Goal: Information Seeking & Learning: Learn about a topic

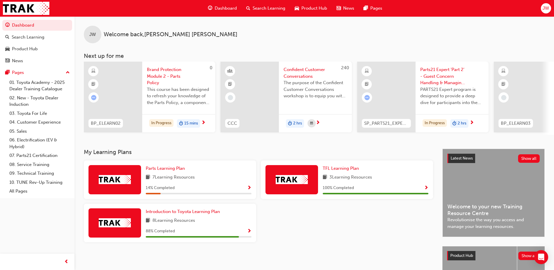
click at [108, 219] on div at bounding box center [115, 222] width 53 height 29
click at [30, 155] on link "07. Parts21 Certification" at bounding box center [39, 155] width 65 height 9
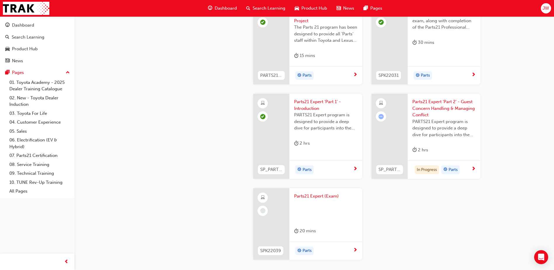
scroll to position [1161, 0]
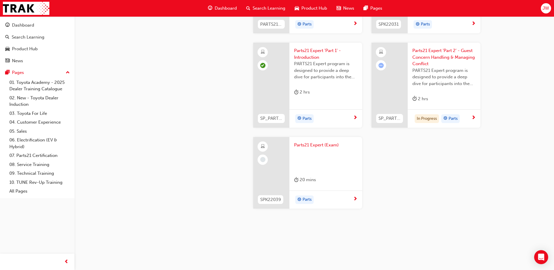
click at [421, 83] on span "PARTS21 Expert program is designed to provide a deep dive for participants into…" at bounding box center [444, 77] width 63 height 20
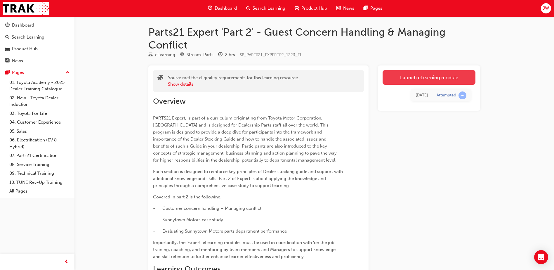
click at [408, 77] on link "Launch eLearning module" at bounding box center [429, 77] width 93 height 15
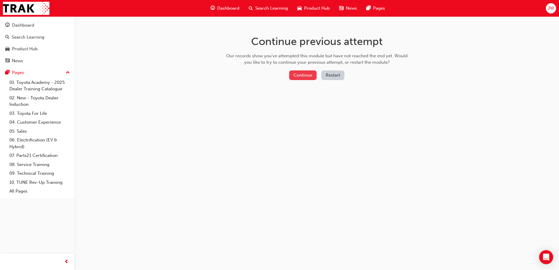
click at [303, 78] on button "Continue" at bounding box center [302, 75] width 27 height 10
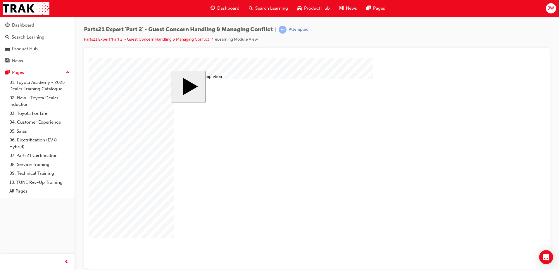
type input "1"
type input "16"
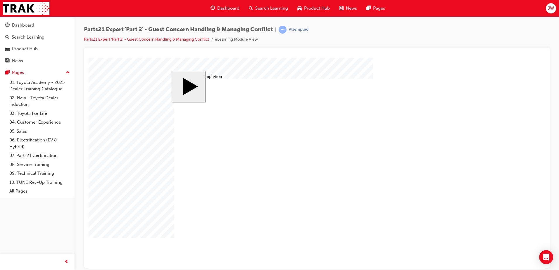
type input "16"
type input "4"
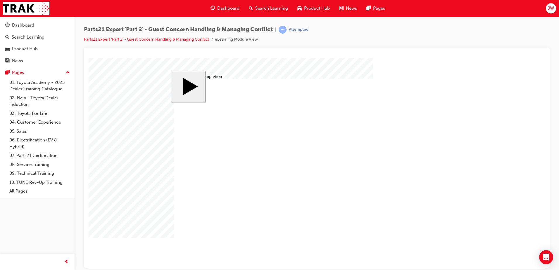
type input "4"
type input "1"
type input "12"
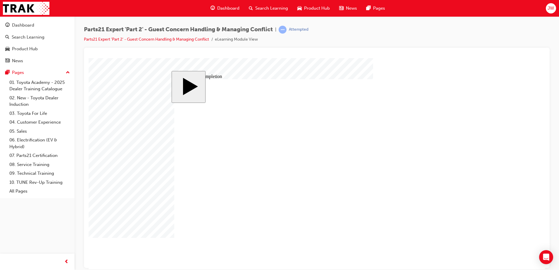
type input "12"
type input "4"
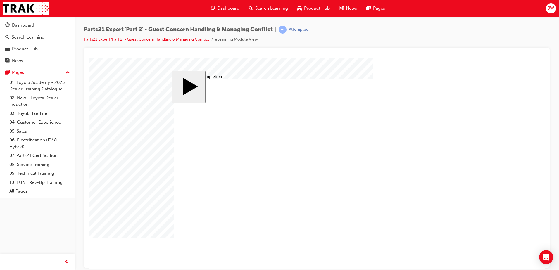
type input "4"
type input "5"
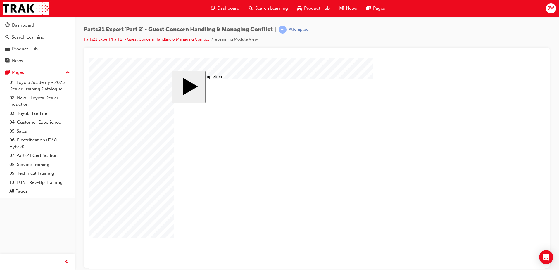
type input "5"
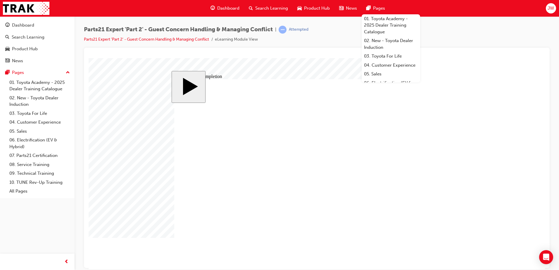
type input "5"
type input "8"
type input "80"
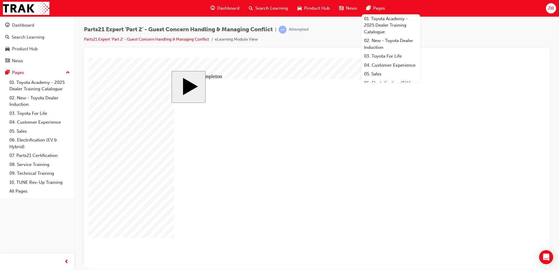
type input "80"
drag, startPoint x: 349, startPoint y: 195, endPoint x: 295, endPoint y: 196, distance: 53.2
type input "8"
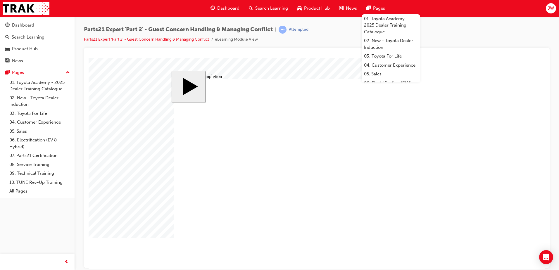
type input "8"
type input "80"
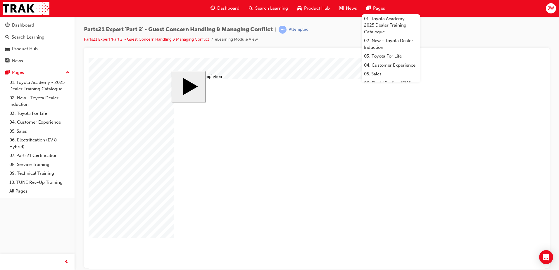
type input "4"
type input "1"
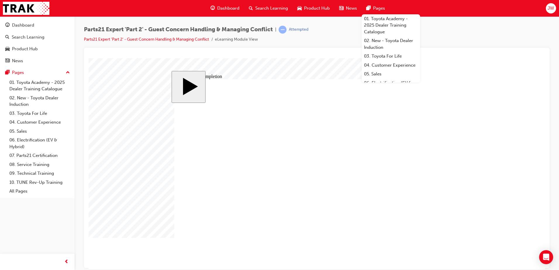
type input "1"
type input "16"
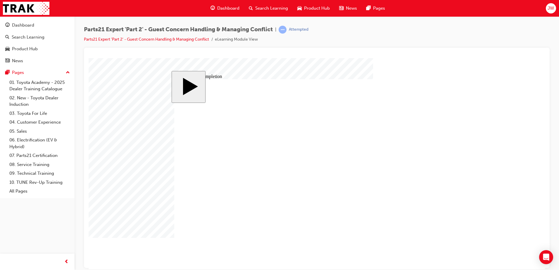
type input "2"
type input "25"
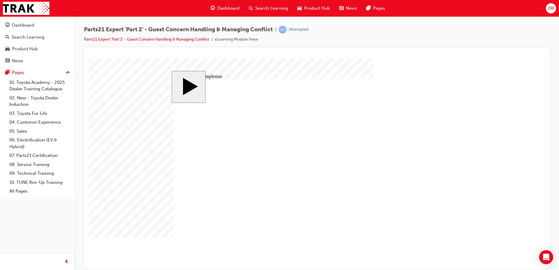
type input "25"
type input "4"
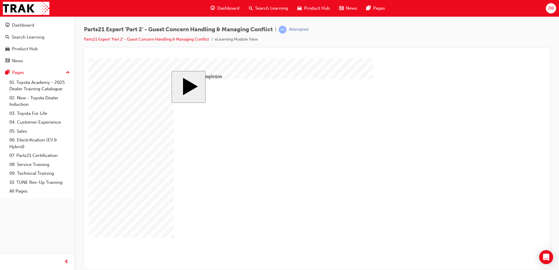
type input "4"
type input "1"
type input "16"
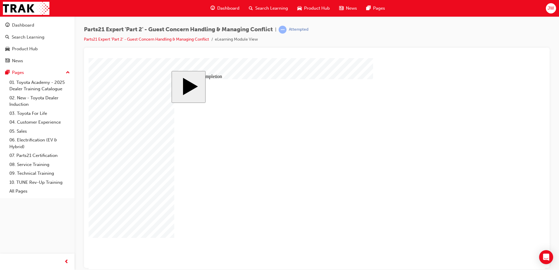
type input "16"
type input "2"
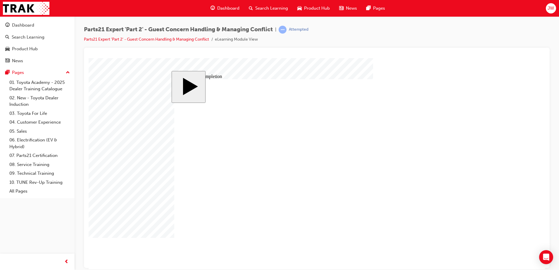
type input "25"
type input "16"
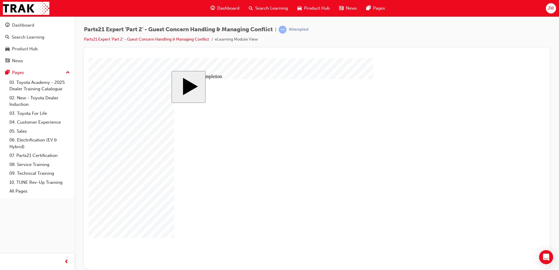
type input "4"
type input "12"
type input "4"
type input "80"
type input "4"
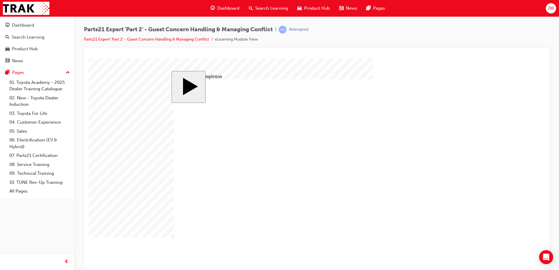
type input "16"
type input "25"
type input "4"
type input "16"
type input "25"
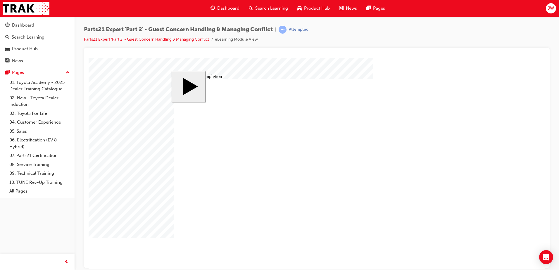
type input "16"
type input "4"
type input "12"
type input "4"
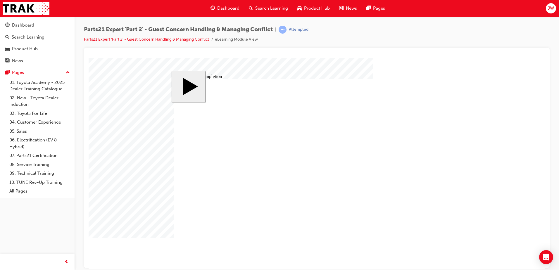
type input "80"
type input "4"
type input "16"
type input "25"
type input "4"
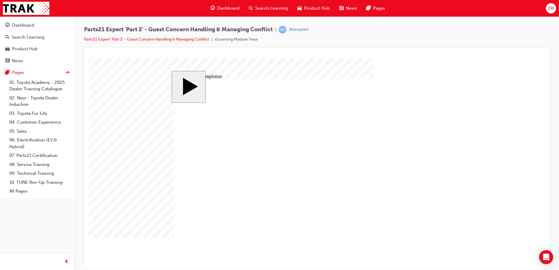
type input "16"
type input "25"
drag, startPoint x: 335, startPoint y: 219, endPoint x: 311, endPoint y: 222, distance: 24.7
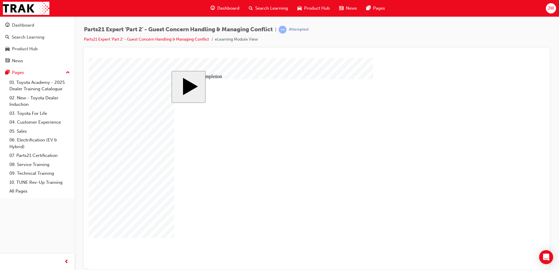
drag, startPoint x: 329, startPoint y: 220, endPoint x: 347, endPoint y: 220, distance: 18.1
type input "5"
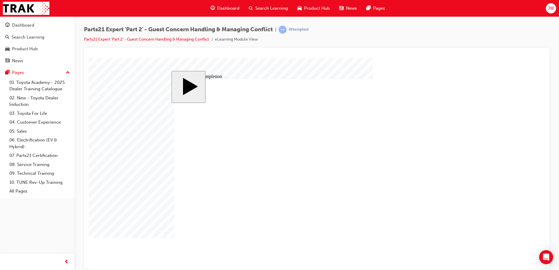
drag, startPoint x: 349, startPoint y: 187, endPoint x: 342, endPoint y: 187, distance: 6.1
type input "3"
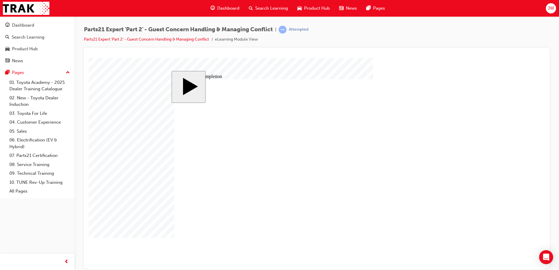
type input "3"
drag, startPoint x: 349, startPoint y: 197, endPoint x: 321, endPoint y: 198, distance: 27.2
type input "8"
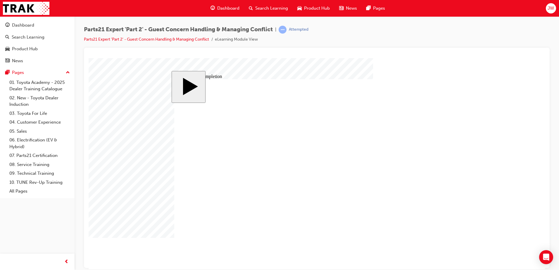
type input "6"
type input "60"
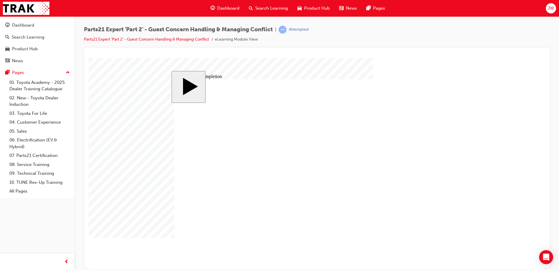
type input "16"
type input "4"
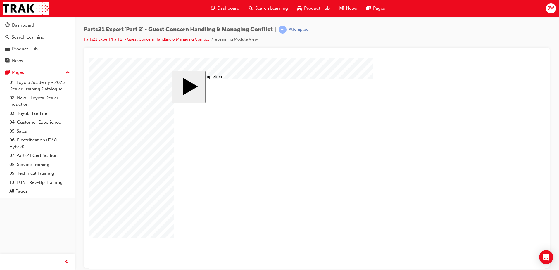
type input "12"
type input "3"
type input "60"
type input "4"
type input "16"
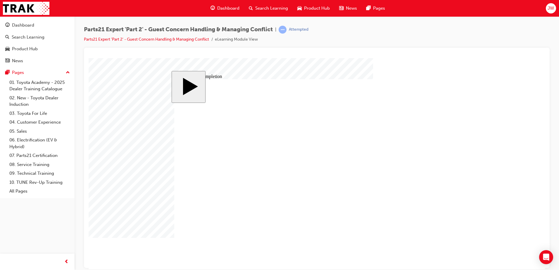
type input "25"
type input "4"
type input "5"
type input "25"
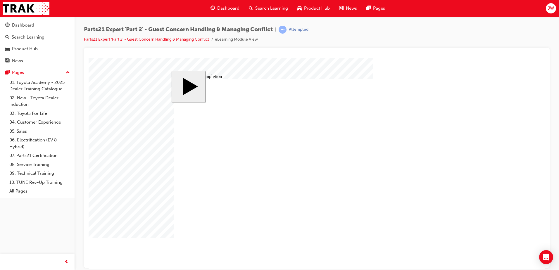
type input "16"
type input "4"
type input "12"
type input "3"
type input "60"
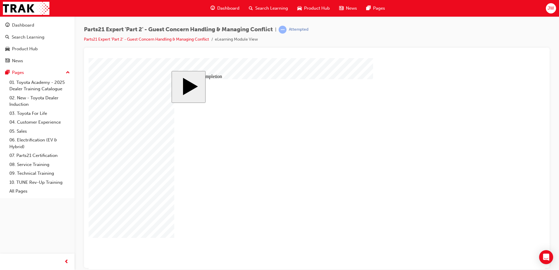
type input "4"
type input "16"
type input "25"
type input "4"
type input "5"
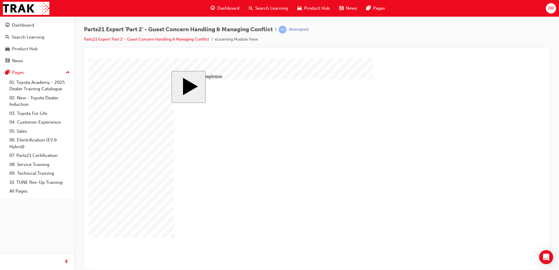
type input "25"
click at [149, 181] on body "slide: Course Completion Rectangle 1 Rectangle 2 That was incorrect, please try…" at bounding box center [317, 163] width 456 height 211
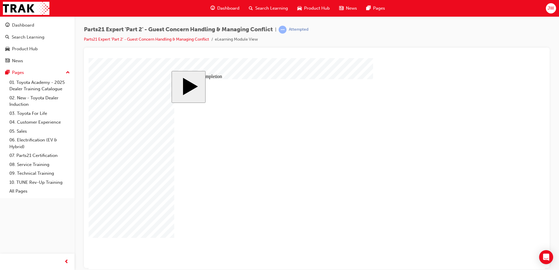
drag, startPoint x: 349, startPoint y: 186, endPoint x: 339, endPoint y: 187, distance: 10.6
type input "4"
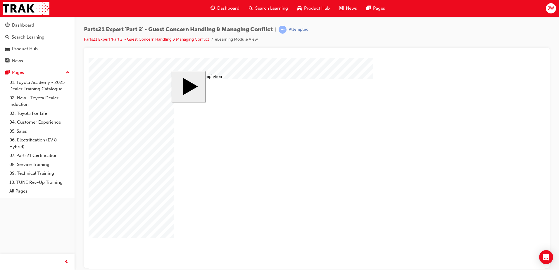
drag, startPoint x: 349, startPoint y: 191, endPoint x: 336, endPoint y: 192, distance: 12.6
type input "6"
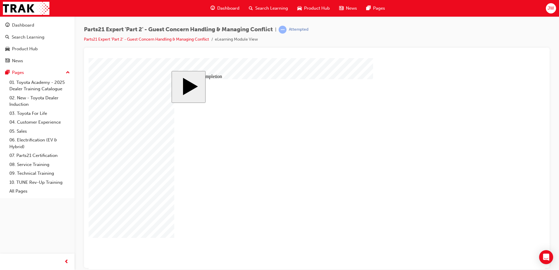
drag, startPoint x: 347, startPoint y: 196, endPoint x: 331, endPoint y: 197, distance: 16.4
type input "6"
type input "67"
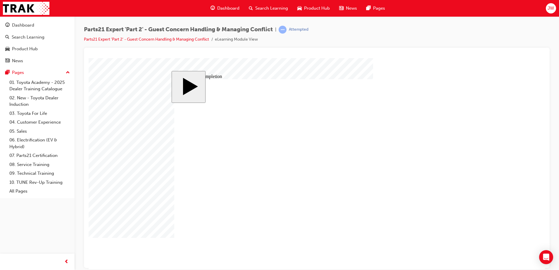
type input "67"
drag, startPoint x: 335, startPoint y: 219, endPoint x: 320, endPoint y: 219, distance: 14.6
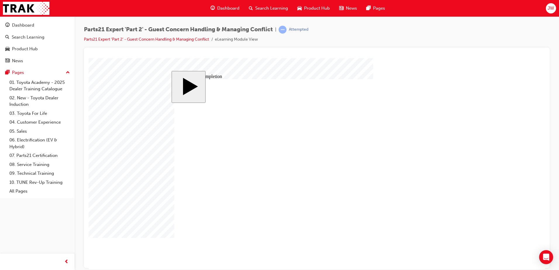
type input "1"
type input "16"
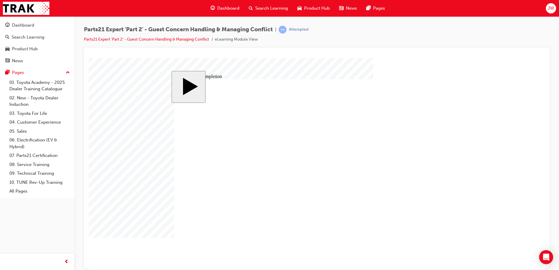
type input "16"
type input "4"
type input "12"
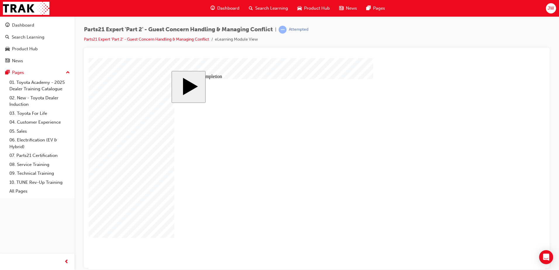
type input "4"
type input "67"
type input "4"
type input "16"
type input "25"
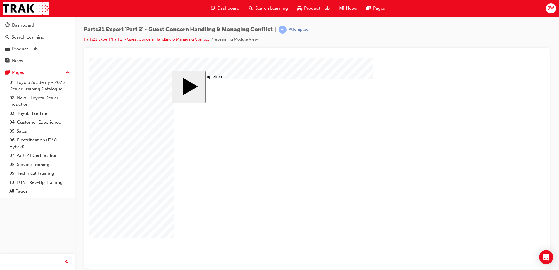
type input "4"
type input "16"
type input "25"
type input "16"
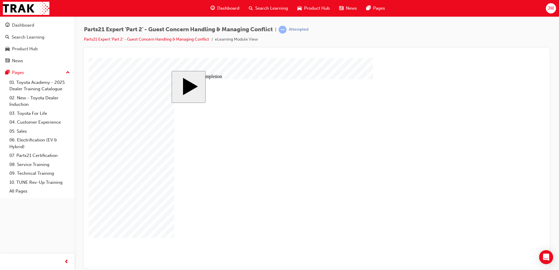
type input "4"
type input "12"
type input "4"
type input "67"
type input "4"
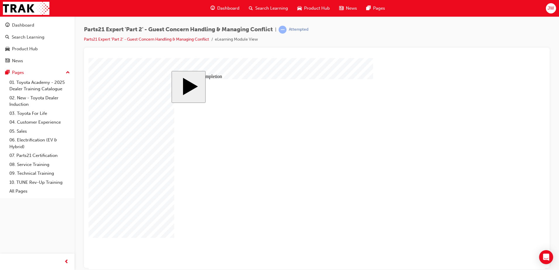
type input "16"
type input "25"
type input "4"
type input "16"
type input "25"
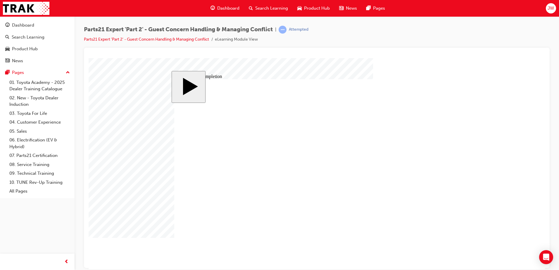
drag, startPoint x: 348, startPoint y: 196, endPoint x: 336, endPoint y: 197, distance: 11.4
type input "7"
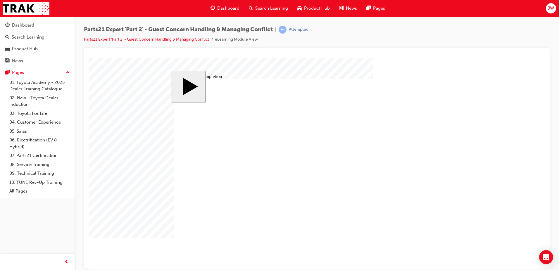
type input "70"
type input "16"
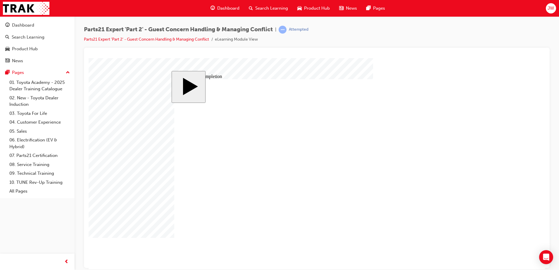
type input "4"
type input "12"
type input "4"
type input "70"
type input "4"
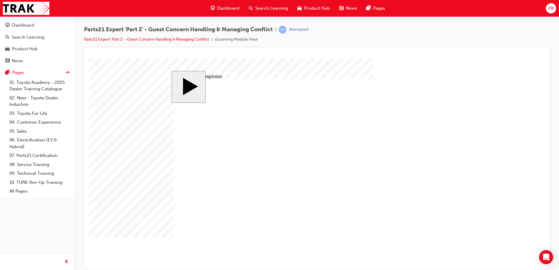
type input "16"
type input "25"
type input "4"
type input "16"
type input "25"
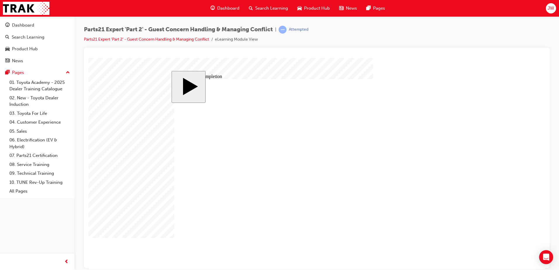
type input "16"
type input "4"
type input "12"
type input "4"
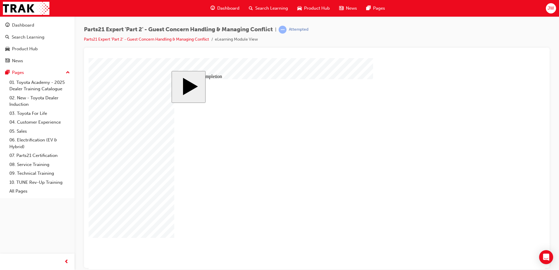
type input "70"
type input "4"
type input "16"
type input "25"
type input "4"
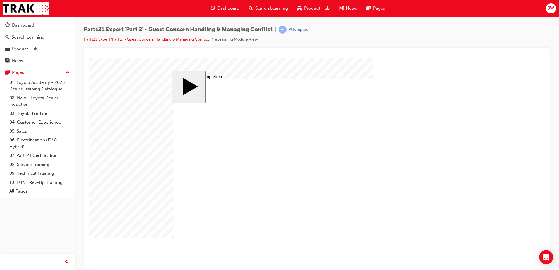
type input "16"
type input "25"
drag, startPoint x: 345, startPoint y: 197, endPoint x: 327, endPoint y: 198, distance: 18.4
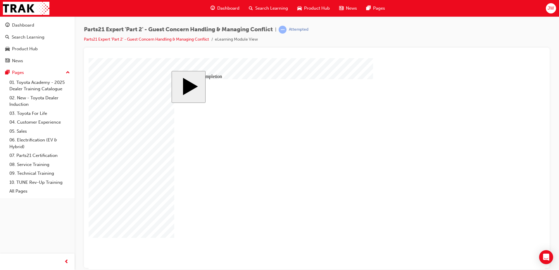
type input "7"
type input "6"
type input "66"
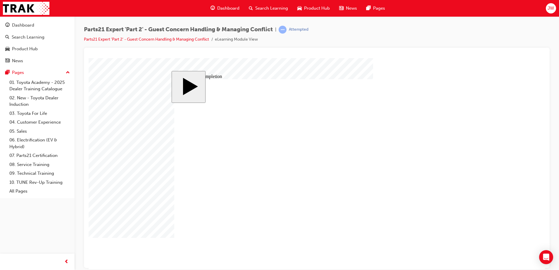
type input "66"
type input "16"
type input "4"
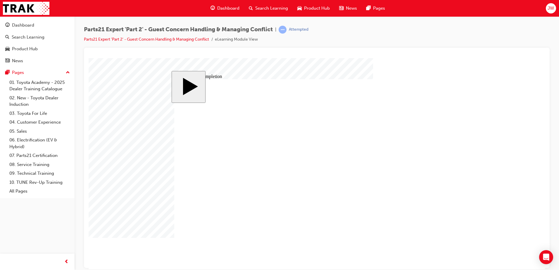
type input "12"
type input "4"
type input "66"
type input "4"
type input "16"
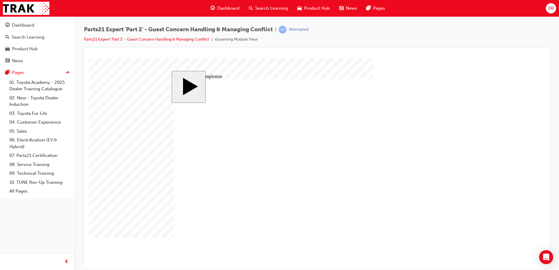
type input "25"
type input "4"
type input "16"
type input "25"
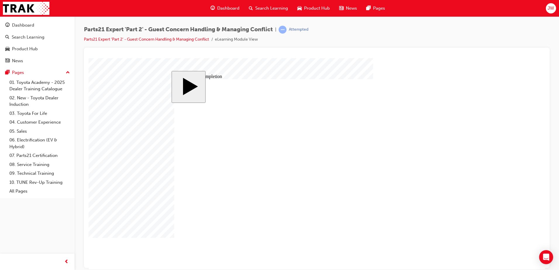
type input "16"
type input "4"
type input "12"
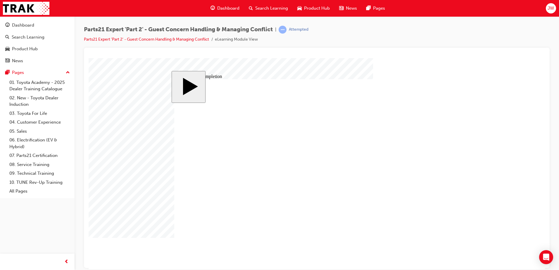
click at [517, 192] on body "slide: Parts 21 Group 1 Rectangular Callout 1 Oval 1 MENU Rectangle 6 HELP Rect…" at bounding box center [317, 163] width 456 height 211
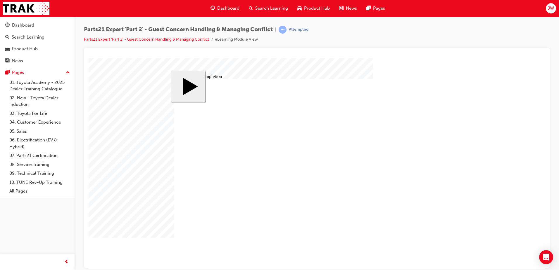
click at [151, 187] on body "slide: Course Completion MENU Rectangle 6 HELP Rectangle 6 EXIT Rectangle 6 Sun…" at bounding box center [317, 163] width 456 height 211
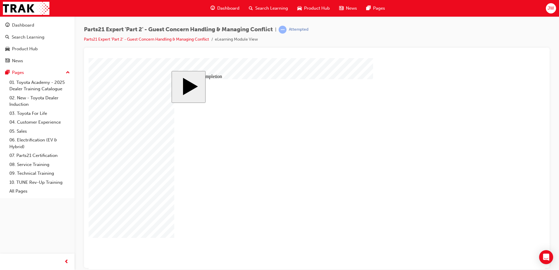
drag, startPoint x: 347, startPoint y: 195, endPoint x: 314, endPoint y: 200, distance: 32.9
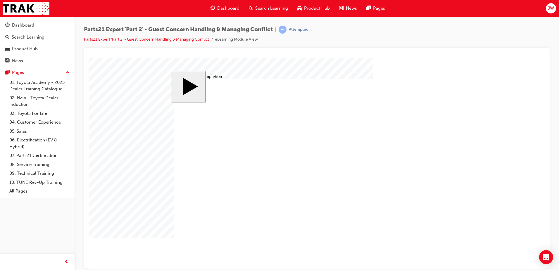
drag, startPoint x: 341, startPoint y: 205, endPoint x: 323, endPoint y: 206, distance: 17.2
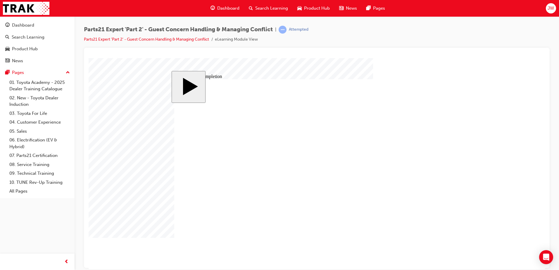
drag, startPoint x: 349, startPoint y: 192, endPoint x: 321, endPoint y: 192, distance: 28.1
drag, startPoint x: 348, startPoint y: 195, endPoint x: 313, endPoint y: 197, distance: 35.4
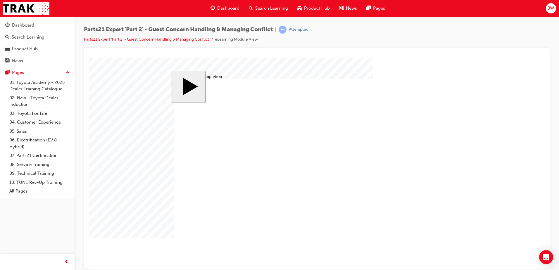
drag, startPoint x: 348, startPoint y: 191, endPoint x: 344, endPoint y: 191, distance: 4.1
drag, startPoint x: 349, startPoint y: 191, endPoint x: 338, endPoint y: 191, distance: 10.8
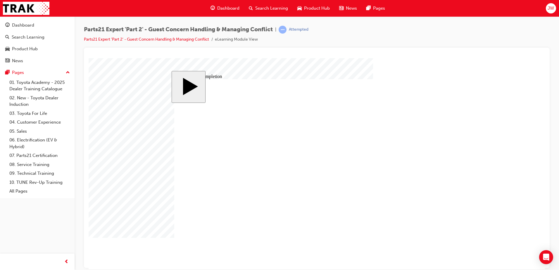
drag, startPoint x: 347, startPoint y: 195, endPoint x: 333, endPoint y: 196, distance: 14.4
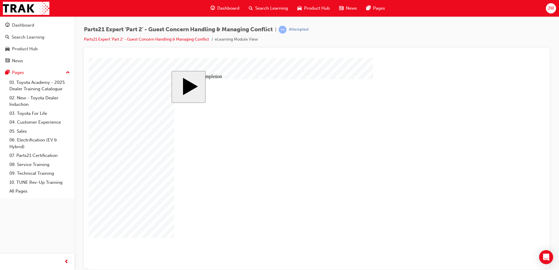
drag, startPoint x: 294, startPoint y: 249, endPoint x: 298, endPoint y: 248, distance: 4.3
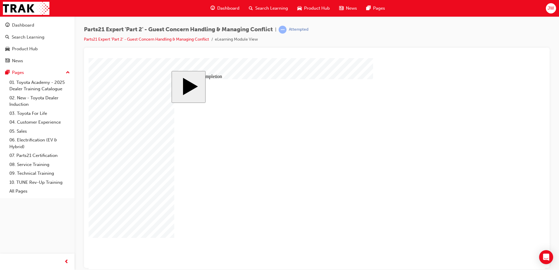
drag, startPoint x: 347, startPoint y: 224, endPoint x: 369, endPoint y: 225, distance: 22.5
drag, startPoint x: 335, startPoint y: 220, endPoint x: 264, endPoint y: 219, distance: 71.0
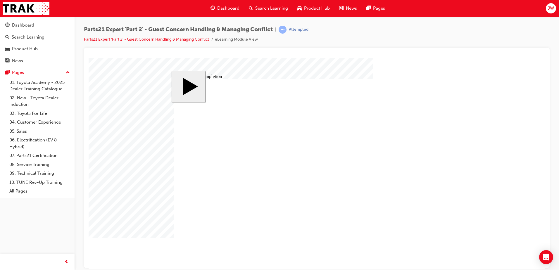
drag, startPoint x: 345, startPoint y: 215, endPoint x: 309, endPoint y: 215, distance: 36.2
drag, startPoint x: 348, startPoint y: 211, endPoint x: 328, endPoint y: 211, distance: 20.7
drag, startPoint x: 338, startPoint y: 205, endPoint x: 318, endPoint y: 204, distance: 20.8
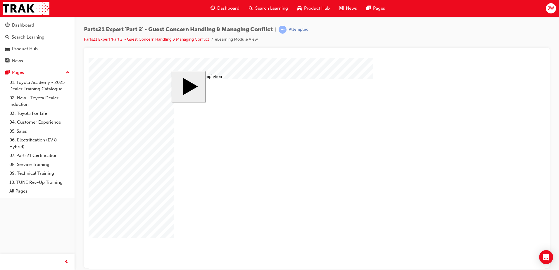
drag, startPoint x: 349, startPoint y: 199, endPoint x: 295, endPoint y: 200, distance: 54.4
drag, startPoint x: 348, startPoint y: 195, endPoint x: 314, endPoint y: 195, distance: 34.5
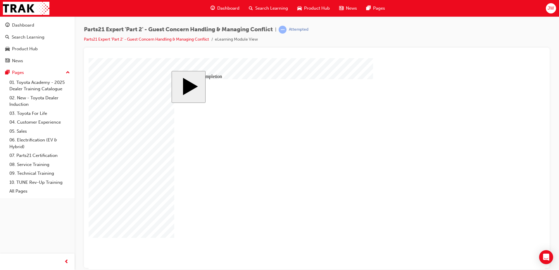
drag, startPoint x: 348, startPoint y: 191, endPoint x: 324, endPoint y: 191, distance: 23.7
drag, startPoint x: 349, startPoint y: 186, endPoint x: 339, endPoint y: 186, distance: 9.6
drag, startPoint x: 321, startPoint y: 177, endPoint x: 294, endPoint y: 176, distance: 26.6
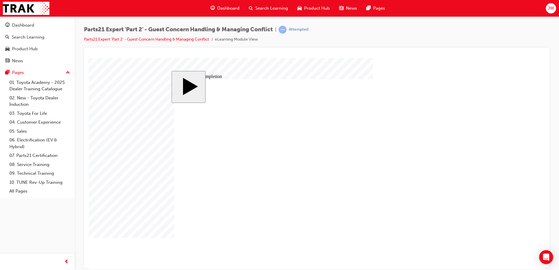
drag, startPoint x: 400, startPoint y: 176, endPoint x: 360, endPoint y: 176, distance: 40.0
drag, startPoint x: 449, startPoint y: 176, endPoint x: 416, endPoint y: 177, distance: 32.8
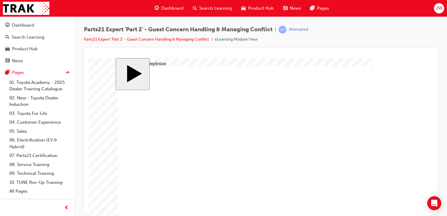
scroll to position [23, 0]
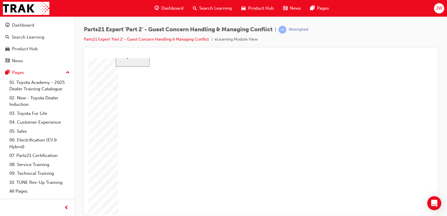
drag, startPoint x: 294, startPoint y: 165, endPoint x: 277, endPoint y: 165, distance: 17.0
drag, startPoint x: 284, startPoint y: 169, endPoint x: 267, endPoint y: 171, distance: 17.1
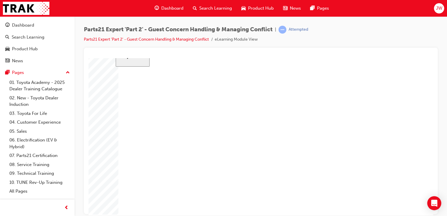
drag, startPoint x: 293, startPoint y: 174, endPoint x: 252, endPoint y: 176, distance: 40.7
drag, startPoint x: 285, startPoint y: 169, endPoint x: 265, endPoint y: 170, distance: 19.9
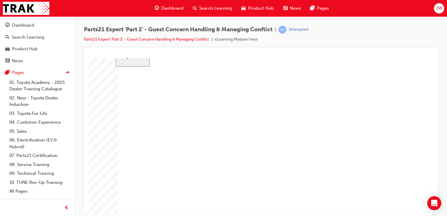
drag, startPoint x: 293, startPoint y: 164, endPoint x: 288, endPoint y: 164, distance: 5.6
drag, startPoint x: 284, startPoint y: 169, endPoint x: 280, endPoint y: 169, distance: 3.8
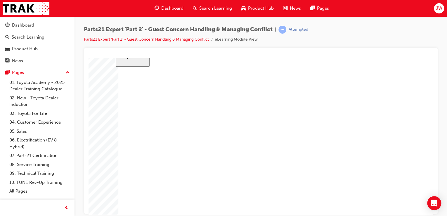
drag, startPoint x: 293, startPoint y: 148, endPoint x: 286, endPoint y: 149, distance: 7.7
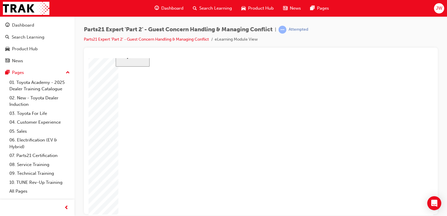
drag, startPoint x: 286, startPoint y: 160, endPoint x: 306, endPoint y: 158, distance: 19.9
drag, startPoint x: 293, startPoint y: 159, endPoint x: 270, endPoint y: 159, distance: 22.8
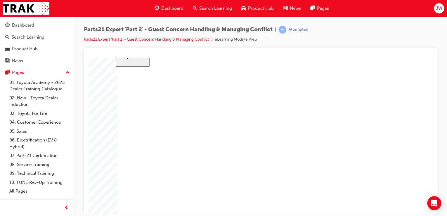
drag, startPoint x: 294, startPoint y: 174, endPoint x: 278, endPoint y: 174, distance: 16.1
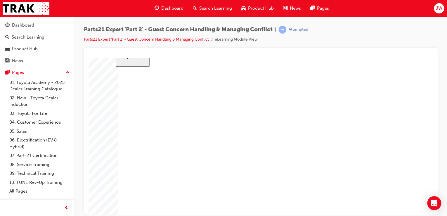
drag, startPoint x: 204, startPoint y: 206, endPoint x: 268, endPoint y: 195, distance: 65.1
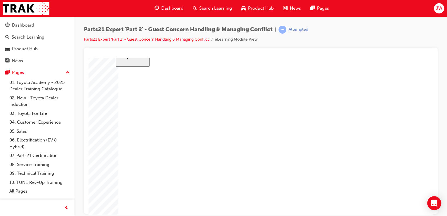
drag, startPoint x: 293, startPoint y: 174, endPoint x: 288, endPoint y: 174, distance: 5.8
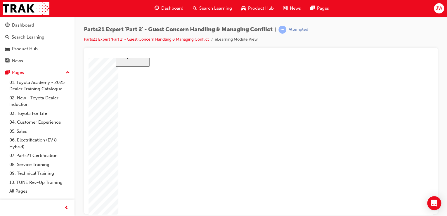
drag, startPoint x: 279, startPoint y: 183, endPoint x: 262, endPoint y: 183, distance: 16.9
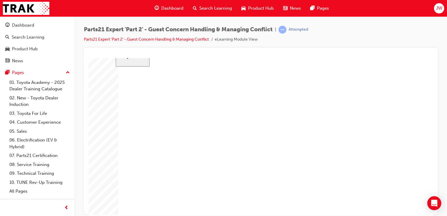
drag, startPoint x: 289, startPoint y: 187, endPoint x: 294, endPoint y: 187, distance: 5.0
drag, startPoint x: 295, startPoint y: 187, endPoint x: 280, endPoint y: 187, distance: 14.9
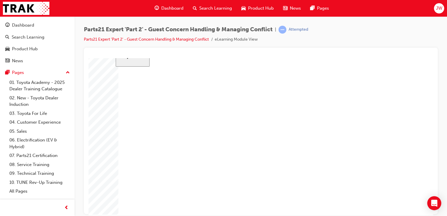
drag, startPoint x: 279, startPoint y: 184, endPoint x: 264, endPoint y: 184, distance: 14.6
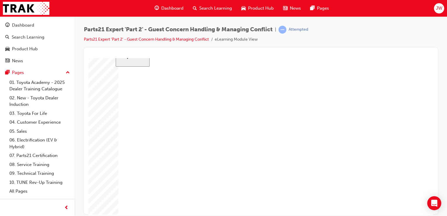
drag, startPoint x: 291, startPoint y: 188, endPoint x: 296, endPoint y: 188, distance: 4.7
